Goal: Task Accomplishment & Management: Manage account settings

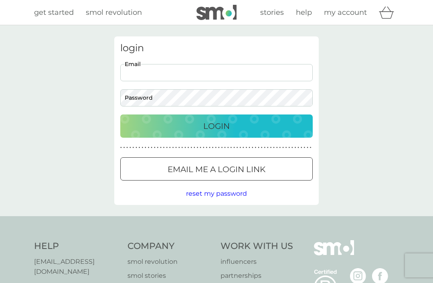
type input "[EMAIL_ADDRESS][DOMAIN_NAME]"
click at [216, 126] on button "Login" at bounding box center [216, 126] width 192 height 23
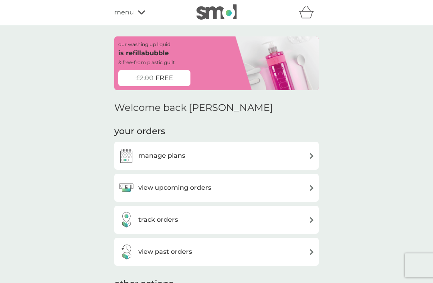
click at [210, 189] on h3 "view upcoming orders" at bounding box center [174, 188] width 73 height 10
click at [167, 220] on h3 "track orders" at bounding box center [158, 220] width 40 height 10
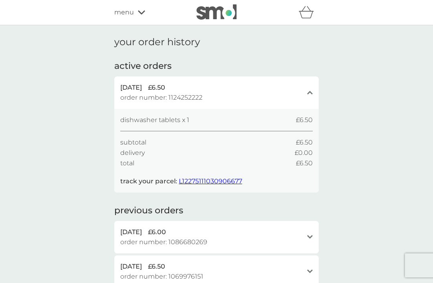
click at [206, 182] on span "L12275111030906677" at bounding box center [210, 181] width 63 height 8
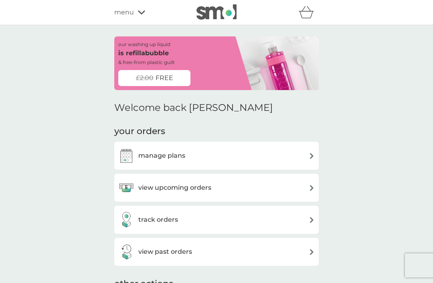
click at [197, 154] on div "manage plans" at bounding box center [216, 156] width 196 height 16
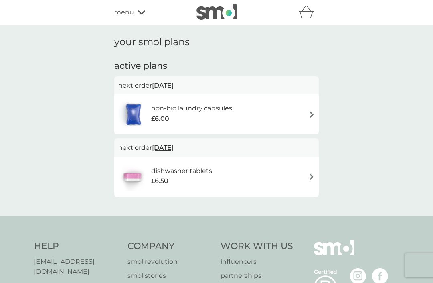
click at [212, 114] on div "£6.00" at bounding box center [191, 119] width 81 height 10
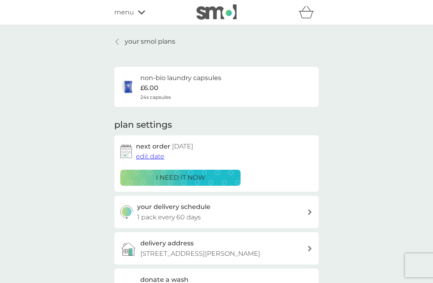
click at [177, 176] on p "i need it now" at bounding box center [180, 178] width 49 height 10
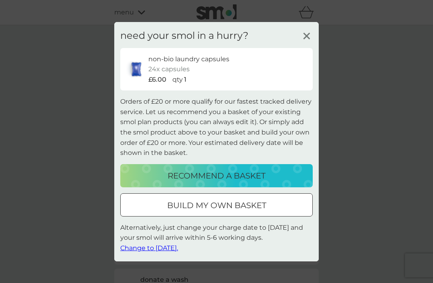
click at [309, 37] on icon at bounding box center [307, 36] width 12 height 12
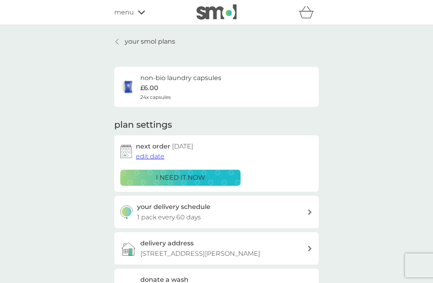
click at [154, 157] on span "edit date" at bounding box center [150, 157] width 28 height 8
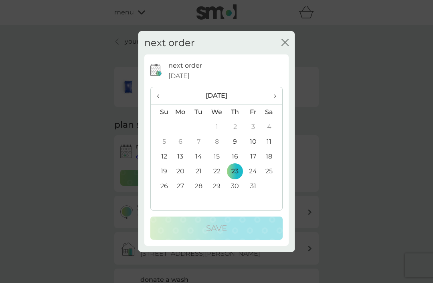
click at [239, 157] on td "16" at bounding box center [235, 156] width 18 height 15
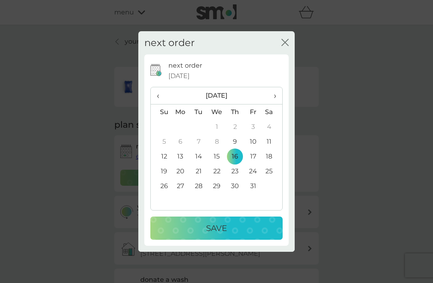
click at [225, 224] on p "Save" at bounding box center [216, 228] width 21 height 13
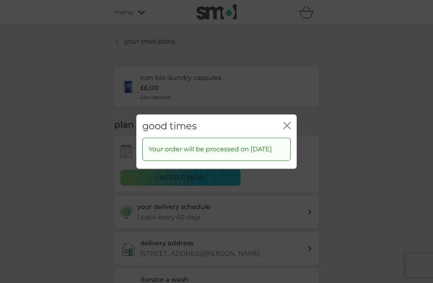
click at [289, 122] on icon "close" at bounding box center [286, 125] width 7 height 7
